Goal: Task Accomplishment & Management: Use online tool/utility

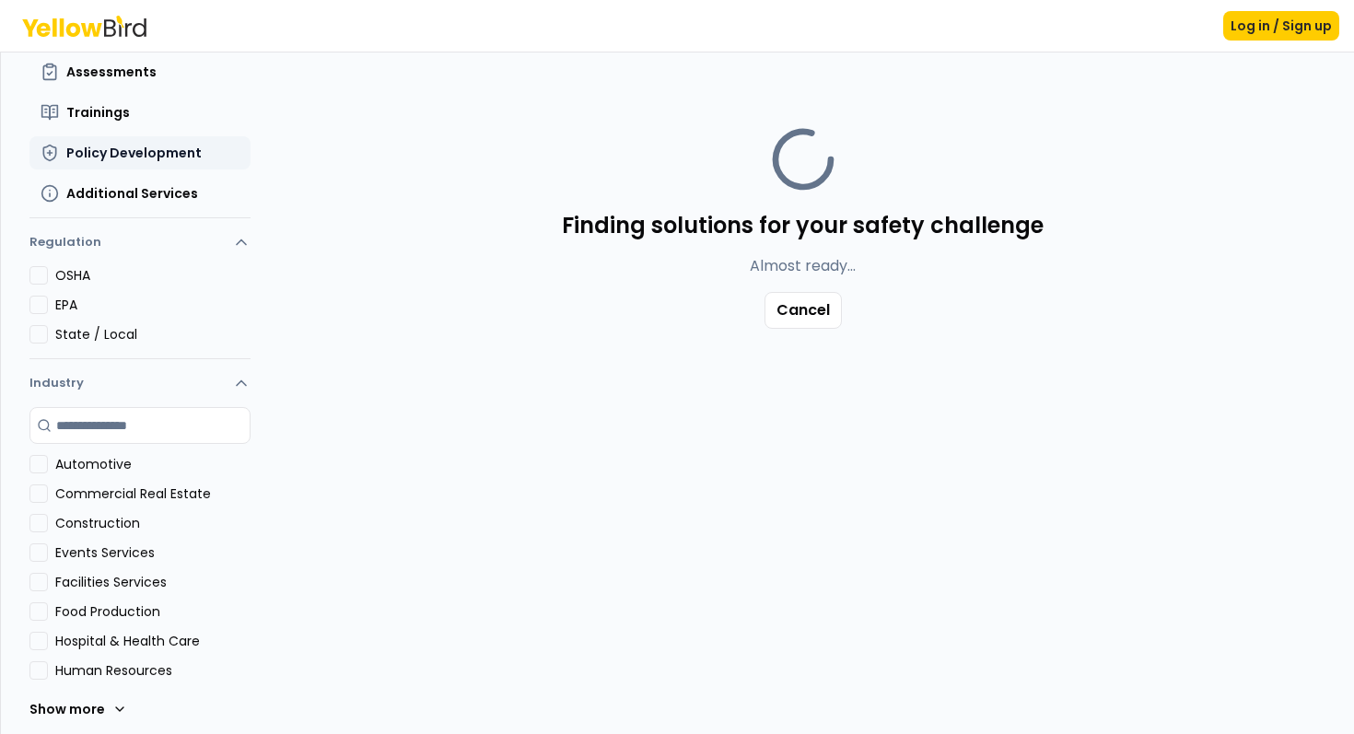
scroll to position [196, 0]
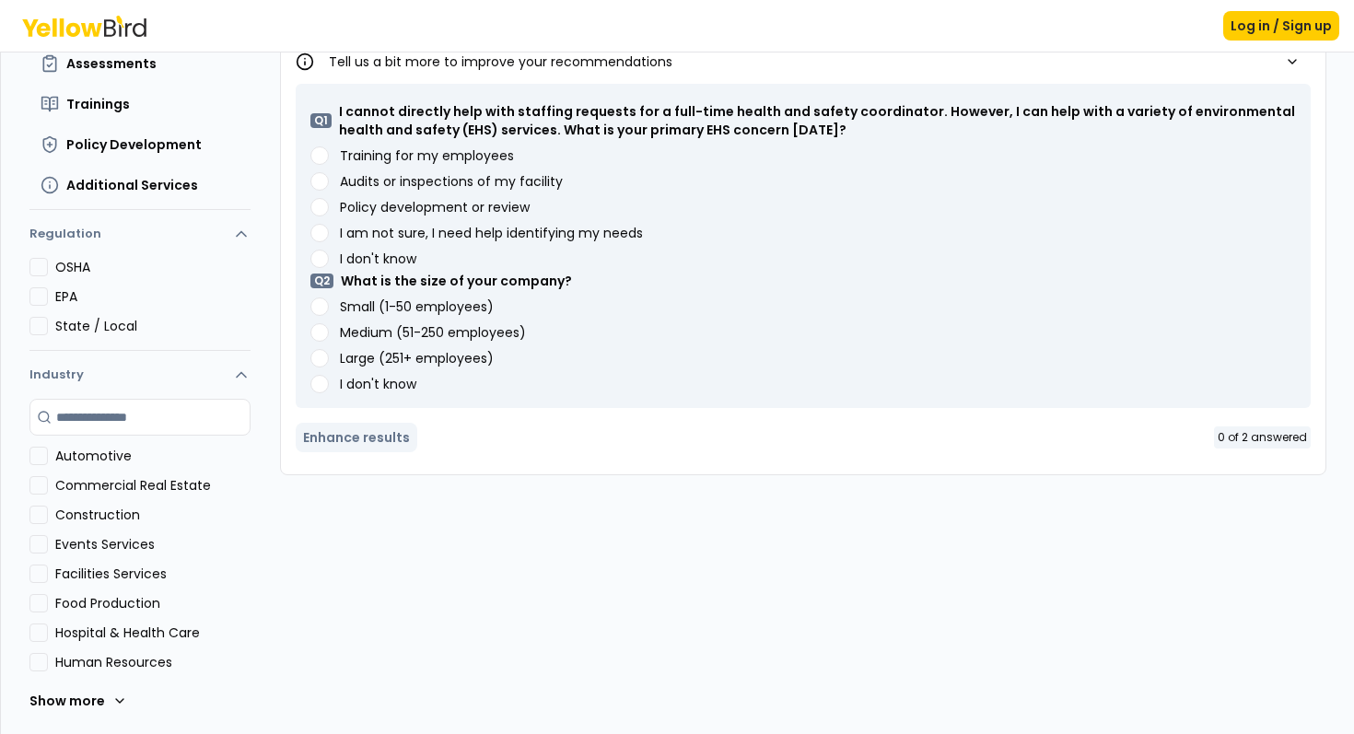
click at [45, 268] on button "OSHA" at bounding box center [38, 267] width 18 height 18
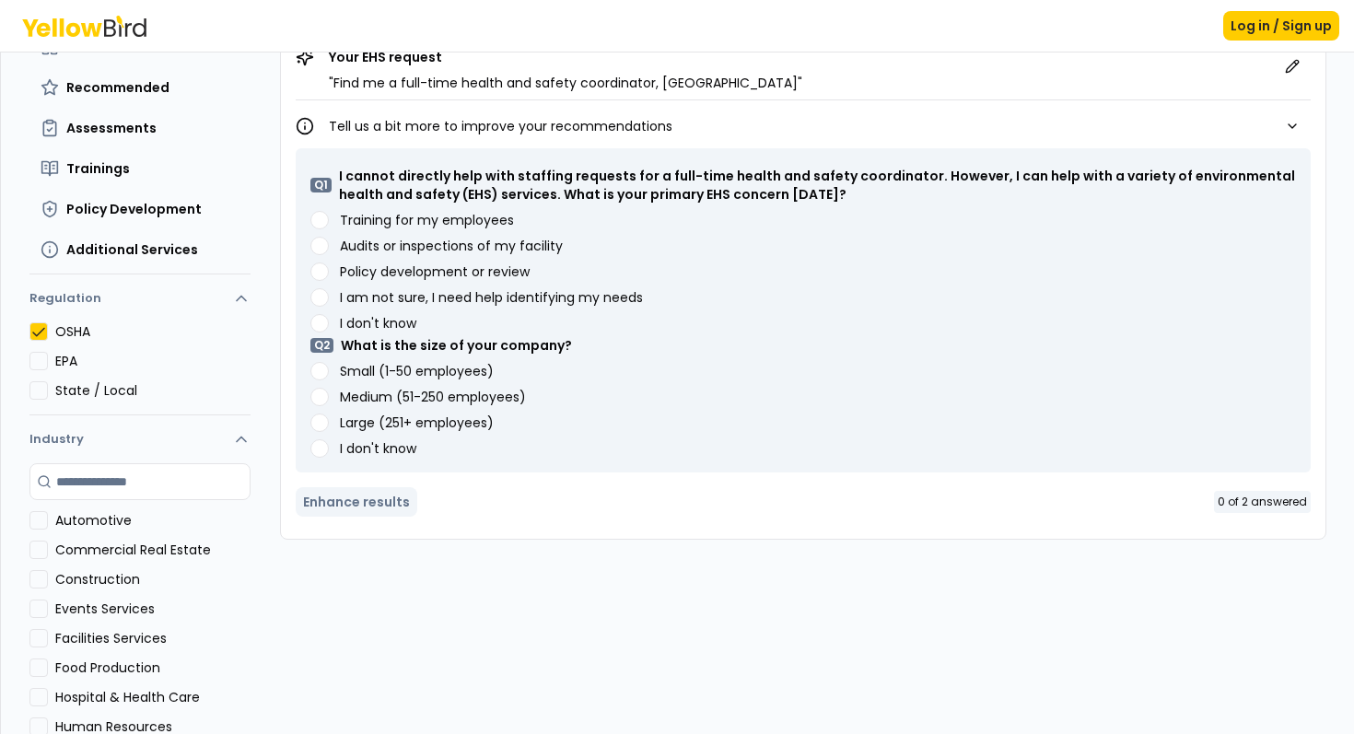
scroll to position [127, 0]
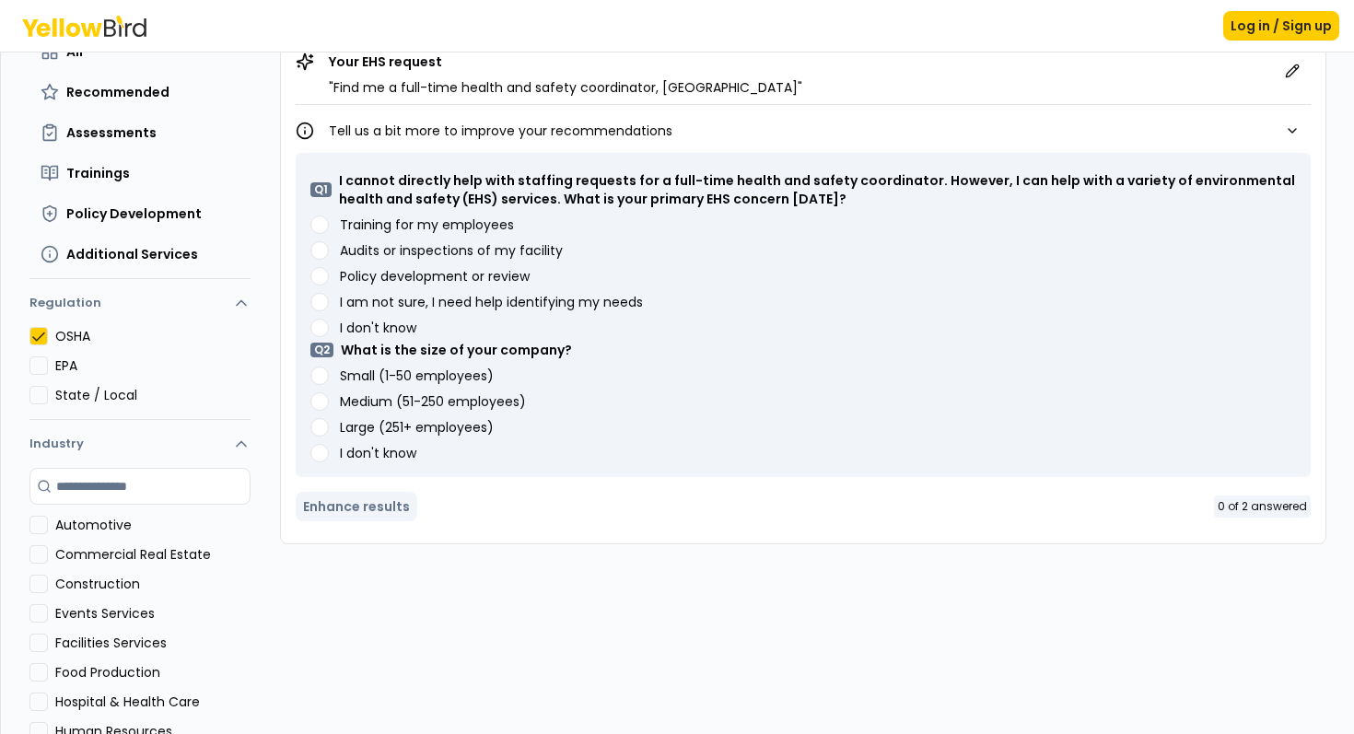
click at [323, 380] on employees\) "Small (1-50 employees)" at bounding box center [319, 376] width 18 height 18
click at [324, 302] on needs "I am not sure, I need help identifying my needs" at bounding box center [319, 302] width 18 height 18
click at [400, 492] on button "Enhance results" at bounding box center [357, 506] width 122 height 29
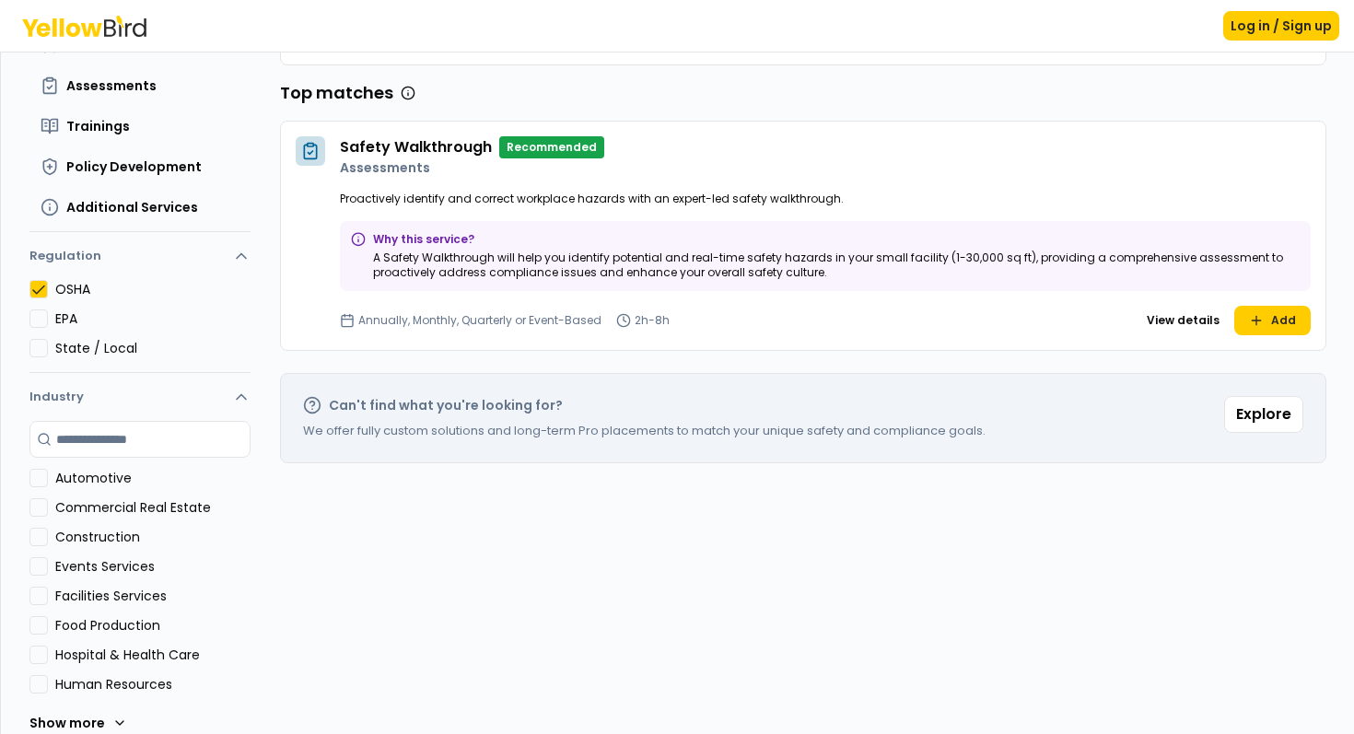
scroll to position [177, 0]
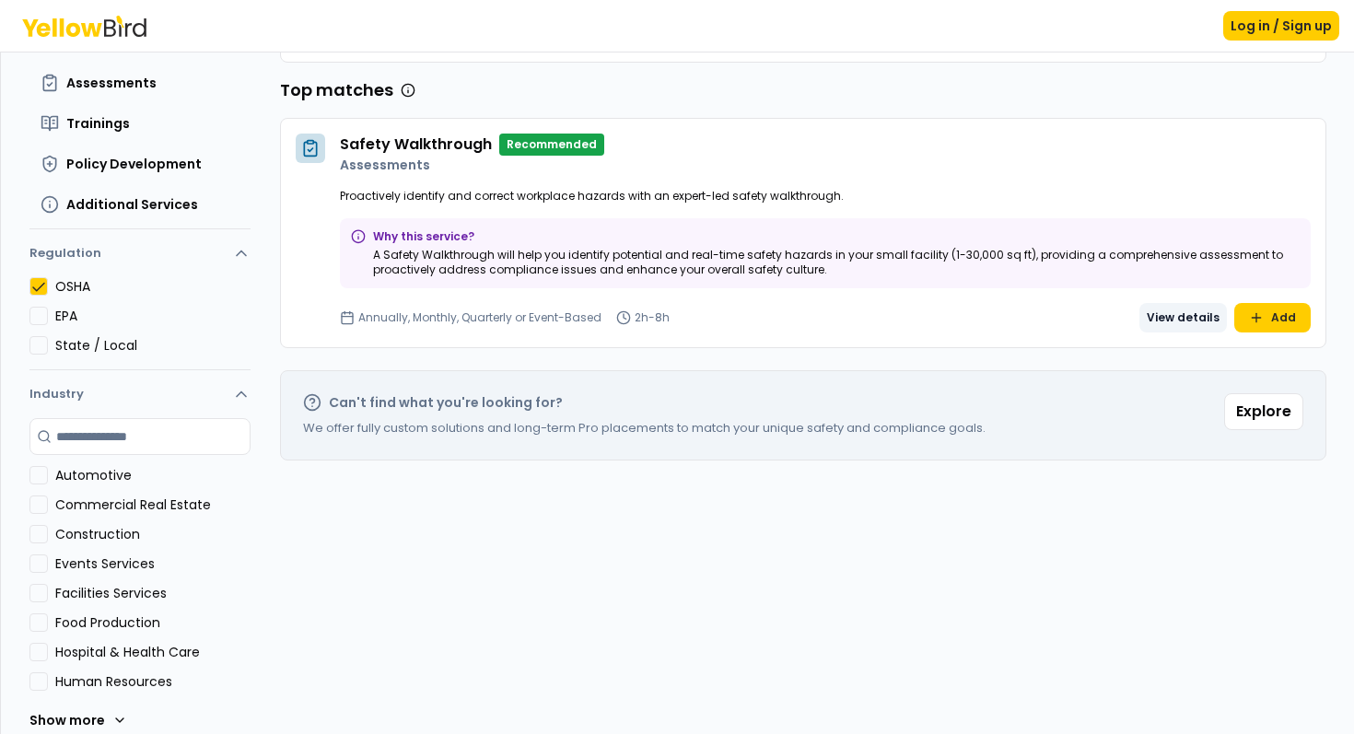
click at [1194, 330] on button "View details" at bounding box center [1182, 317] width 87 height 29
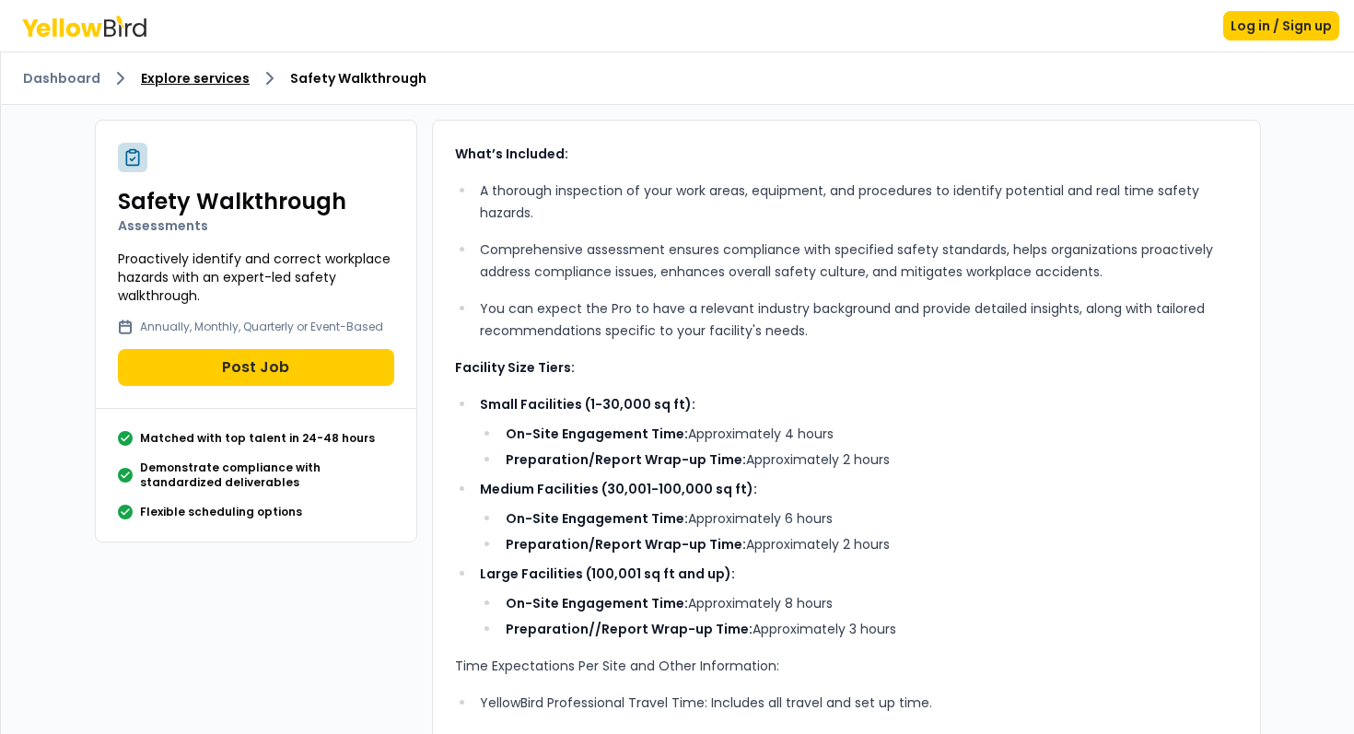
click at [181, 69] on link "Explore services" at bounding box center [195, 78] width 109 height 18
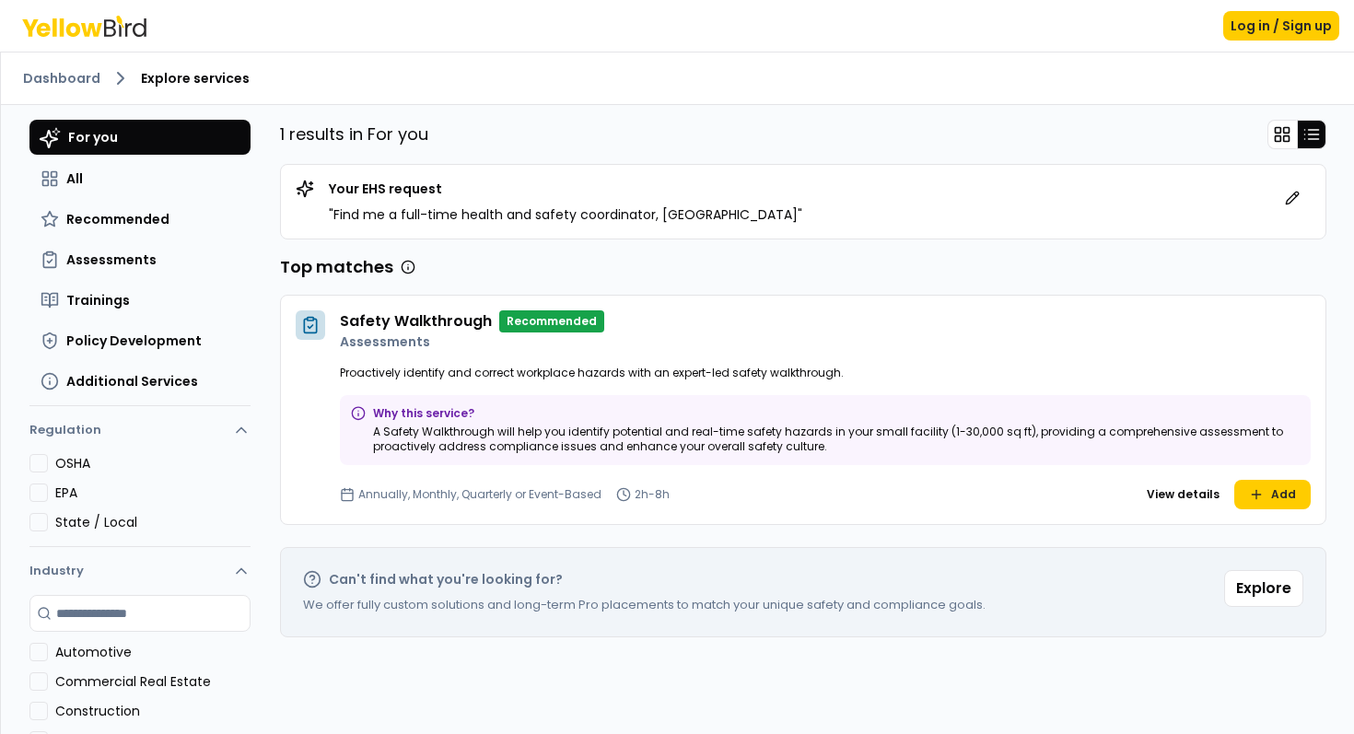
click at [111, 13] on div "Log in / Sign up" at bounding box center [677, 26] width 1354 height 52
